Goal: Task Accomplishment & Management: Manage account settings

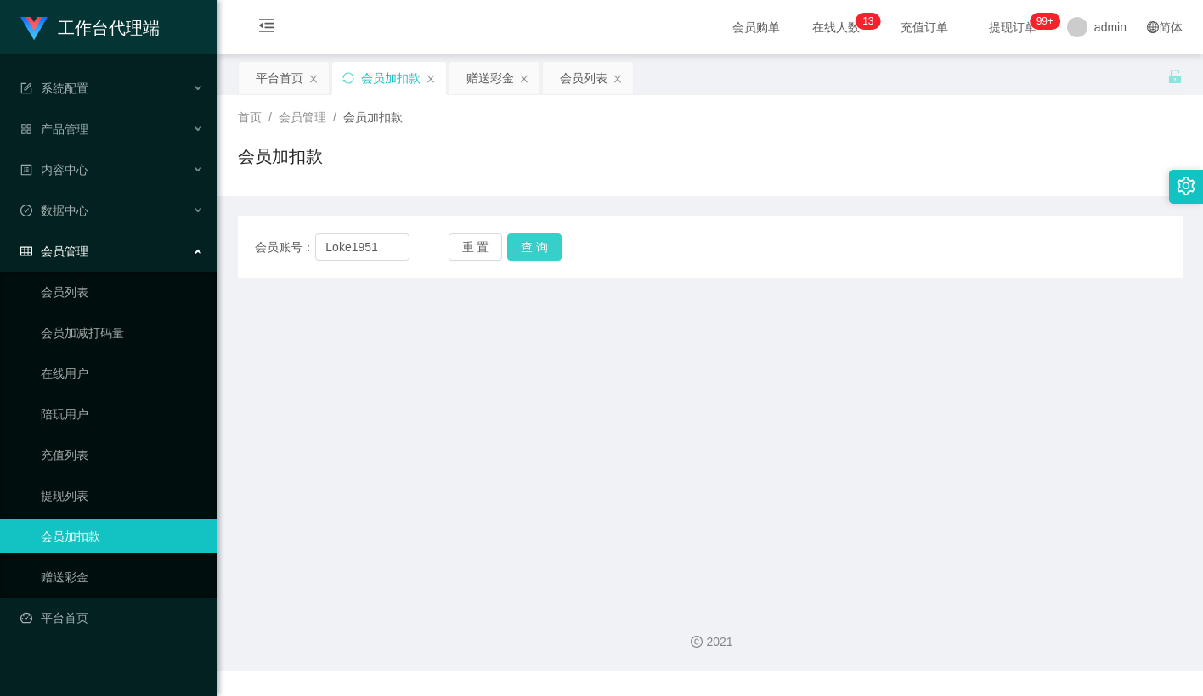
type input "Loke1951"
click at [528, 251] on button "查 询" at bounding box center [534, 247] width 54 height 27
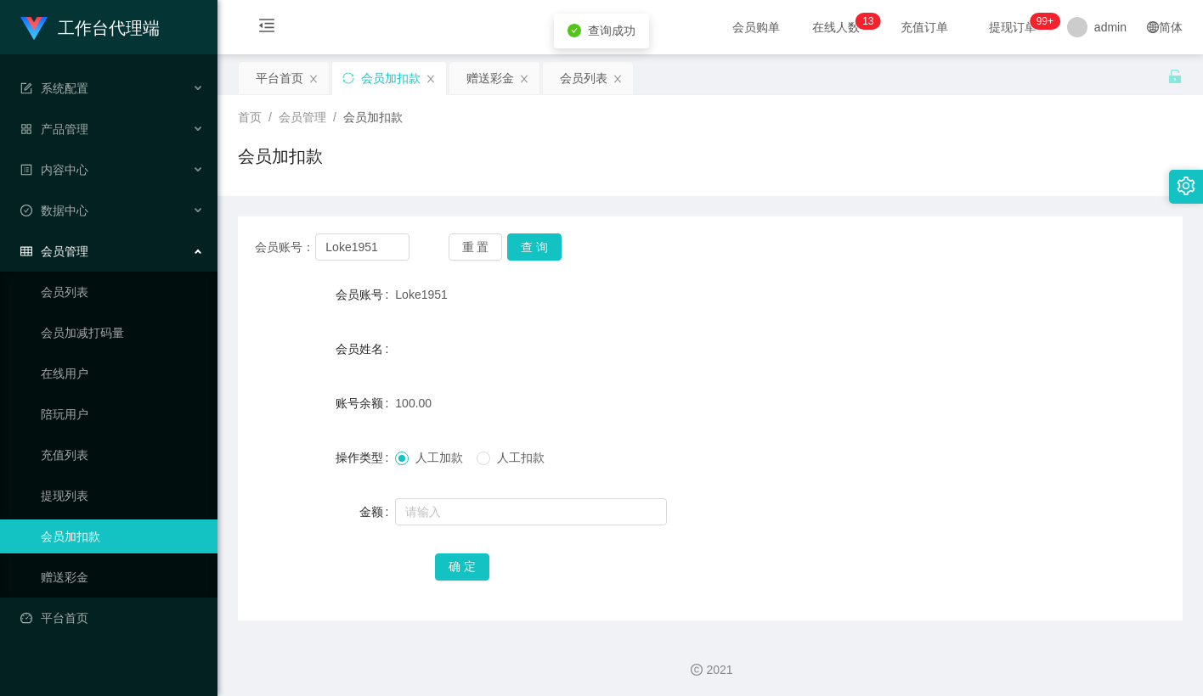
click at [681, 245] on div "会员账号： Loke1951 重 置 查 询" at bounding box center [710, 247] width 944 height 27
drag, startPoint x: 734, startPoint y: 212, endPoint x: 979, endPoint y: 0, distance: 324.5
click at [735, 212] on div "会员账号： Loke1951 重 置 查 询 会员账号 Loke1951 会员姓名 账号余额 100.00 操作类型 人工加款 人工扣款 金额 确 定" at bounding box center [710, 408] width 944 height 425
click at [66, 275] on link "会员列表" at bounding box center [122, 292] width 163 height 34
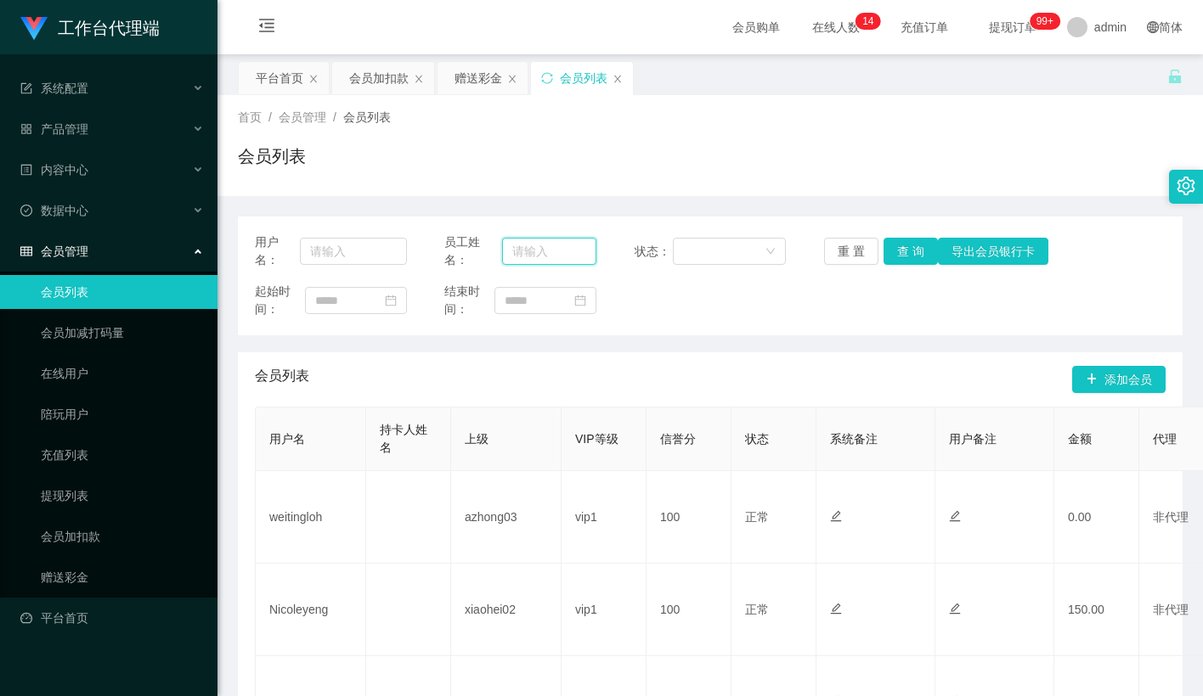
click at [531, 262] on input "text" at bounding box center [549, 251] width 94 height 27
click at [354, 250] on input "text" at bounding box center [353, 251] width 107 height 27
paste input "Loke1951"
type input "Loke1951"
click at [915, 255] on button "查 询" at bounding box center [910, 251] width 54 height 27
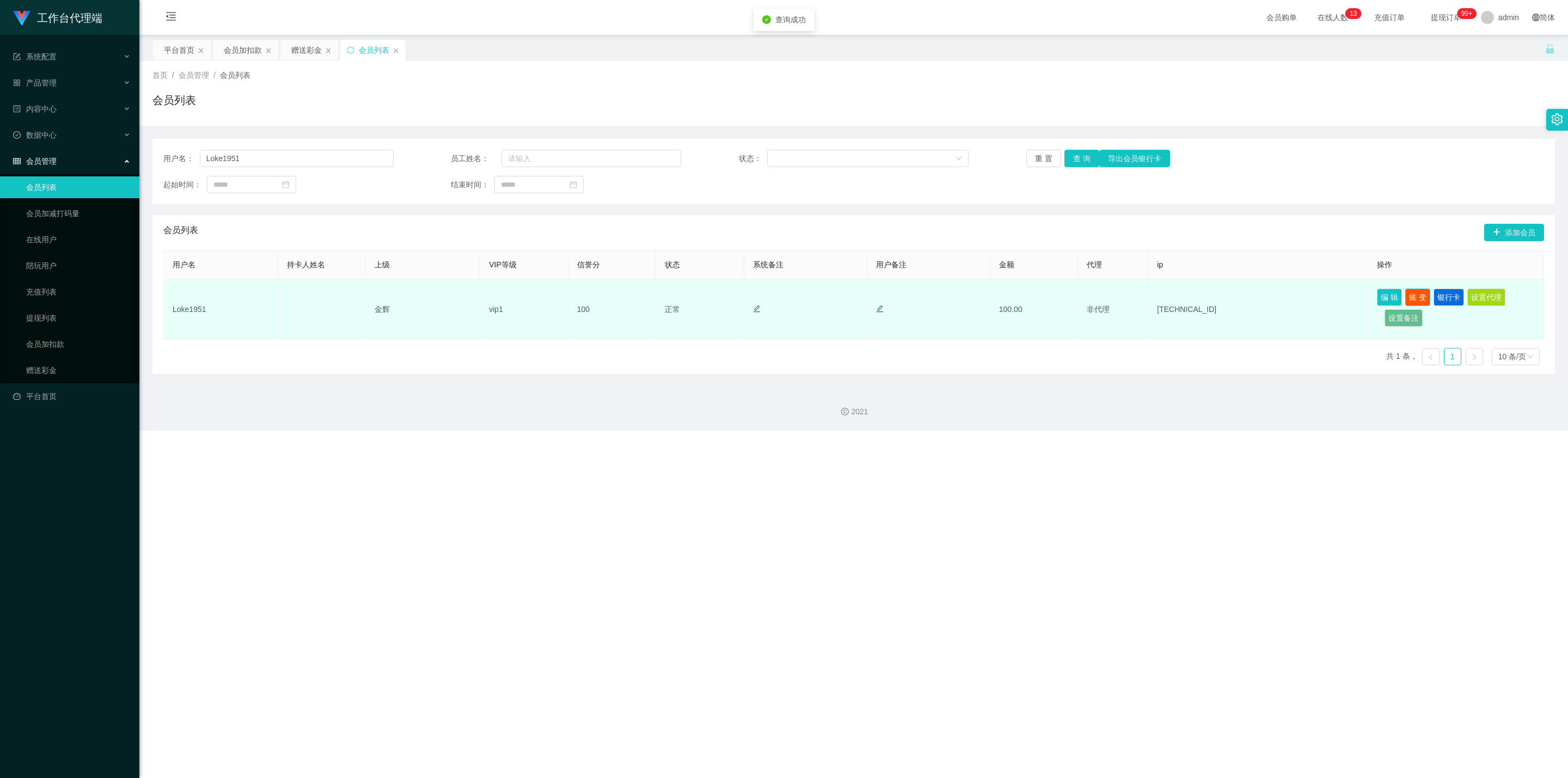
click at [771, 294] on button "账 变" at bounding box center [1417, 297] width 25 height 17
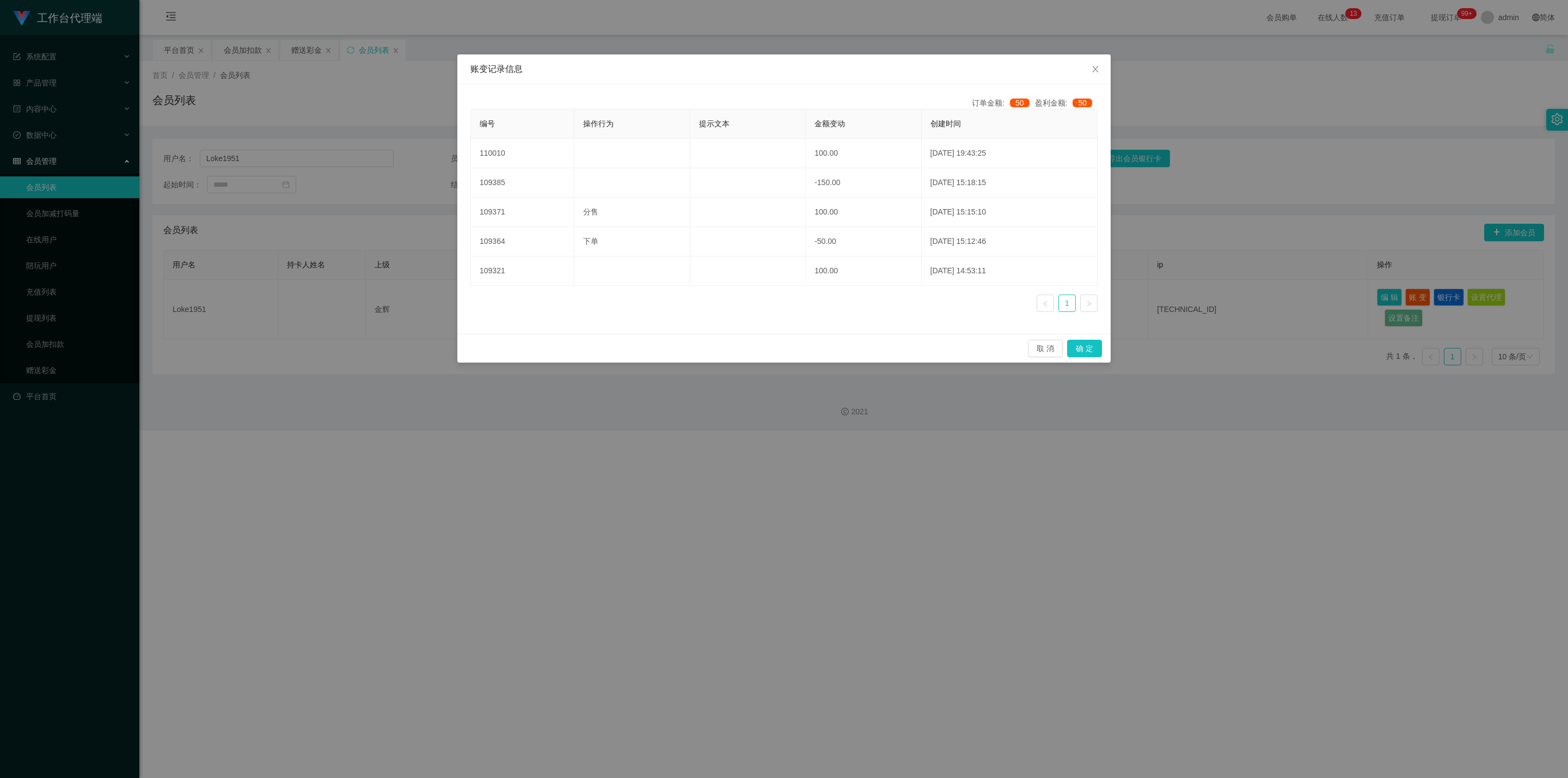
click at [771, 12] on div "账变记录信息 订单金额: 50 盈利金额: 50 编号 操作行为 提示文本 金额变动 创建时间 110010 100.00 2025-09-03 19:43:…" at bounding box center [784, 389] width 1568 height 778
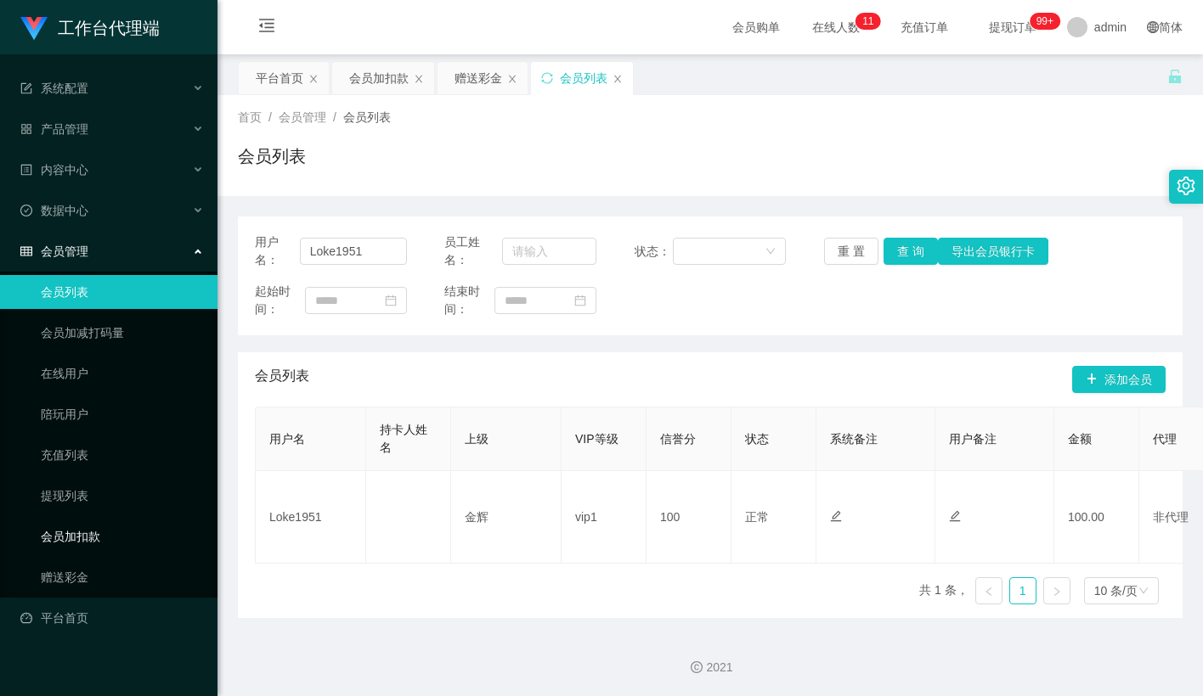
click at [87, 520] on link "会员加扣款" at bounding box center [122, 537] width 163 height 34
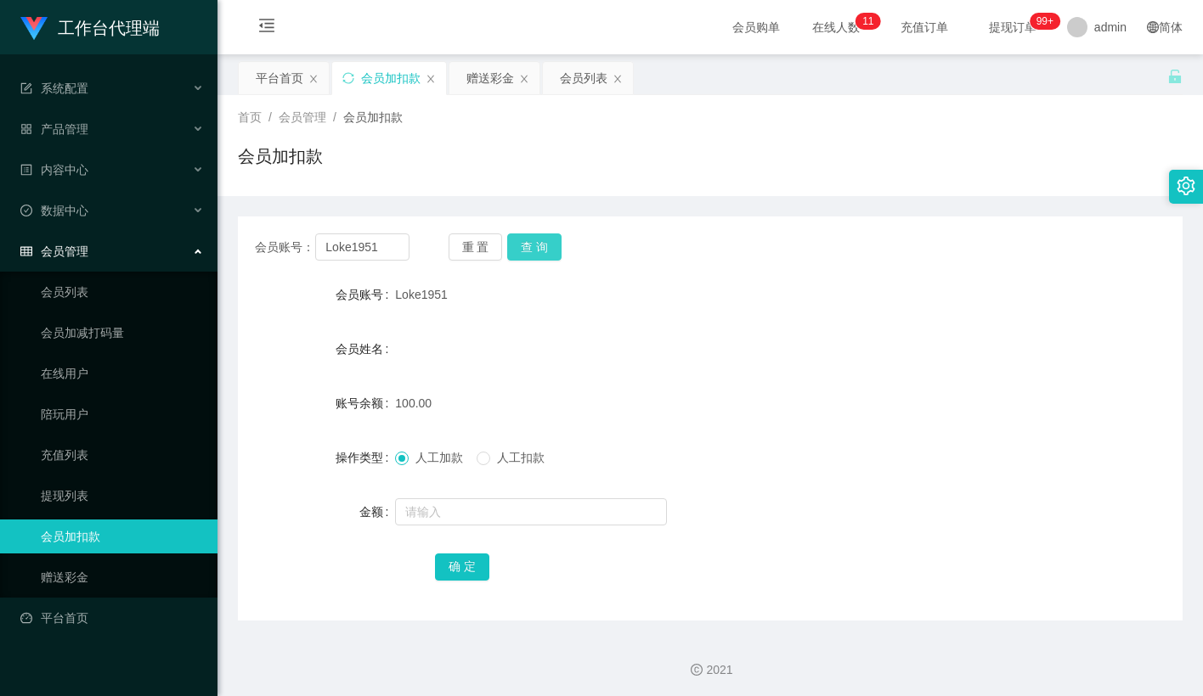
click at [531, 242] on button "查 询" at bounding box center [534, 247] width 54 height 27
click at [484, 465] on span at bounding box center [483, 459] width 14 height 14
click at [484, 530] on form "会员账号 Loke1951 会员姓名 账号余额 130.00 操作类型 人工加款 人工扣款 金额 确 定" at bounding box center [710, 431] width 944 height 306
drag, startPoint x: 406, startPoint y: 503, endPoint x: 418, endPoint y: 508, distance: 12.9
click at [406, 503] on input "text" at bounding box center [531, 512] width 272 height 27
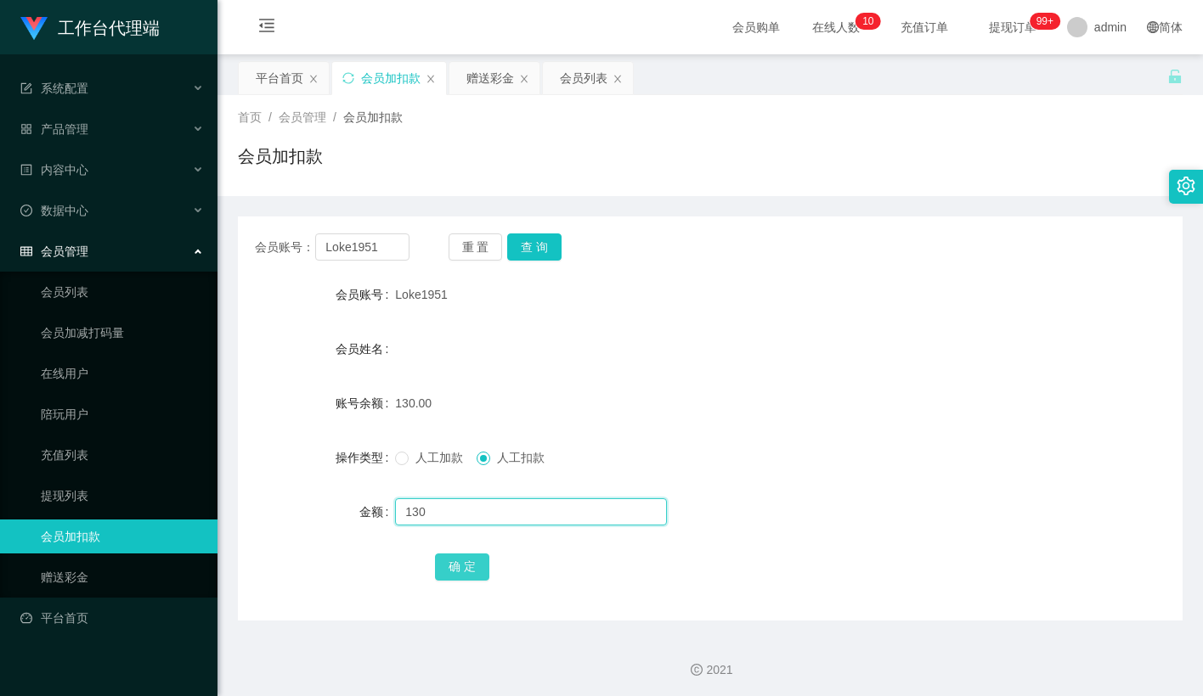
type input "130"
drag, startPoint x: 454, startPoint y: 561, endPoint x: 520, endPoint y: 523, distance: 75.3
click at [454, 561] on button "确 定" at bounding box center [462, 567] width 54 height 27
click at [709, 365] on div "会员姓名" at bounding box center [710, 349] width 944 height 34
